Goal: Navigation & Orientation: Find specific page/section

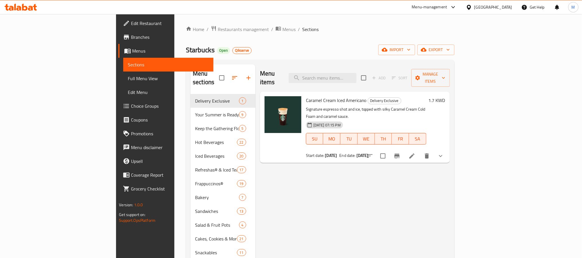
click at [472, 7] on icon at bounding box center [469, 7] width 6 height 6
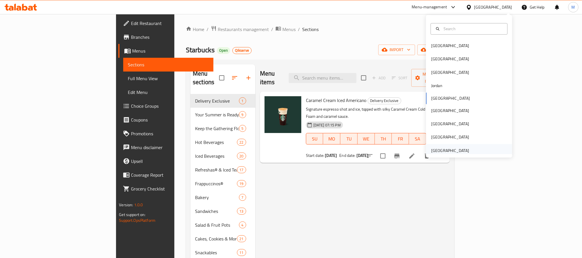
click at [436, 148] on div "[GEOGRAPHIC_DATA]" at bounding box center [450, 150] width 38 height 6
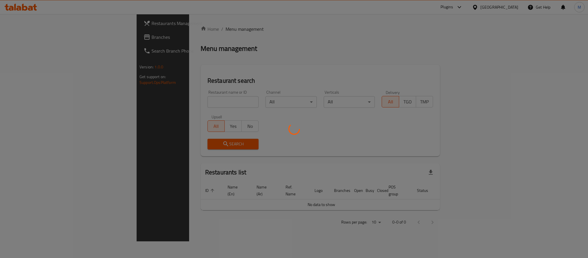
click at [28, 34] on div at bounding box center [294, 129] width 588 height 258
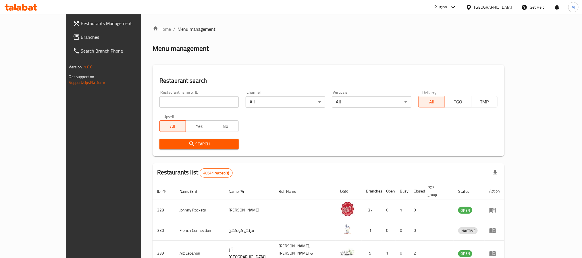
click at [81, 35] on span "Branches" at bounding box center [120, 37] width 78 height 7
